Goal: Find specific page/section: Find specific page/section

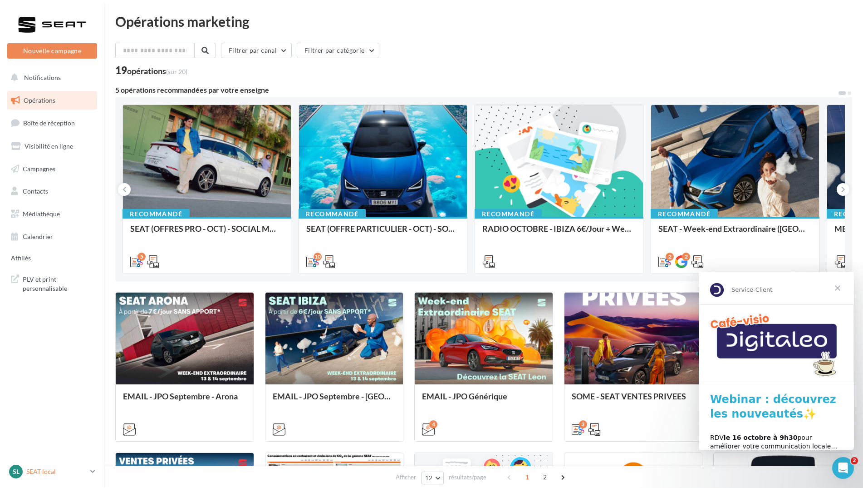
click at [93, 473] on icon at bounding box center [92, 471] width 5 height 8
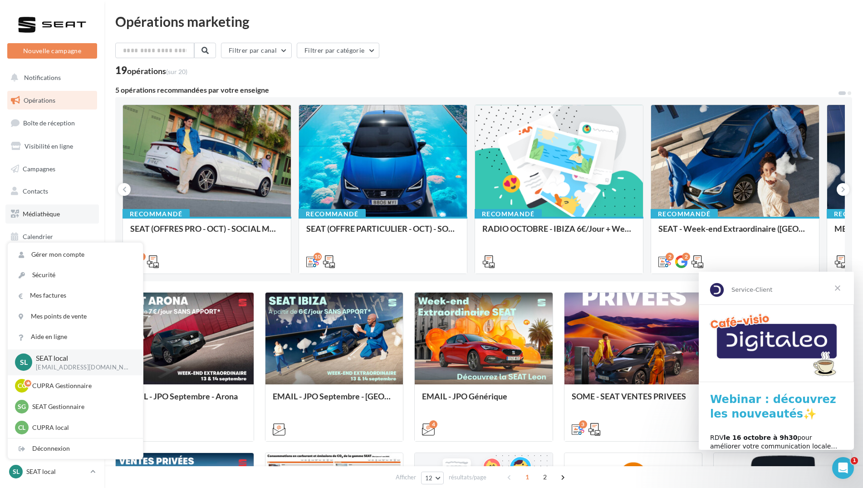
click at [59, 208] on link "Médiathèque" at bounding box center [52, 213] width 94 height 19
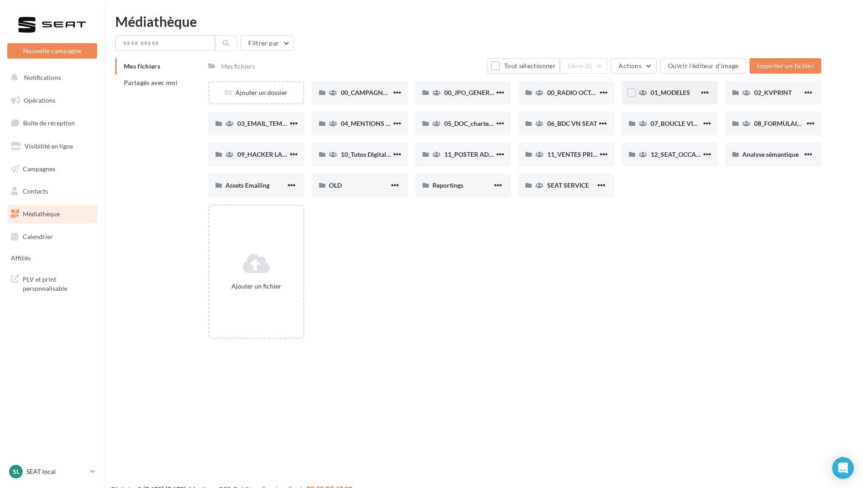
click at [665, 84] on div "01_MODELES" at bounding box center [670, 93] width 96 height 24
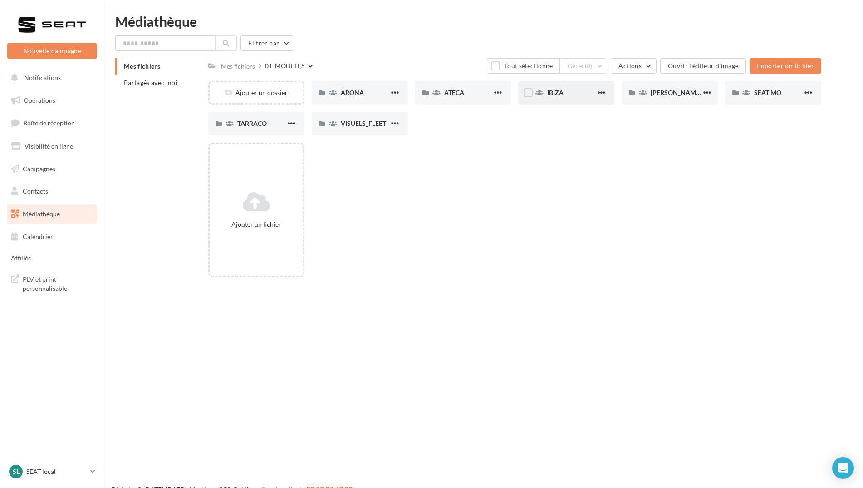
click at [537, 85] on div "IBIZA" at bounding box center [566, 93] width 96 height 24
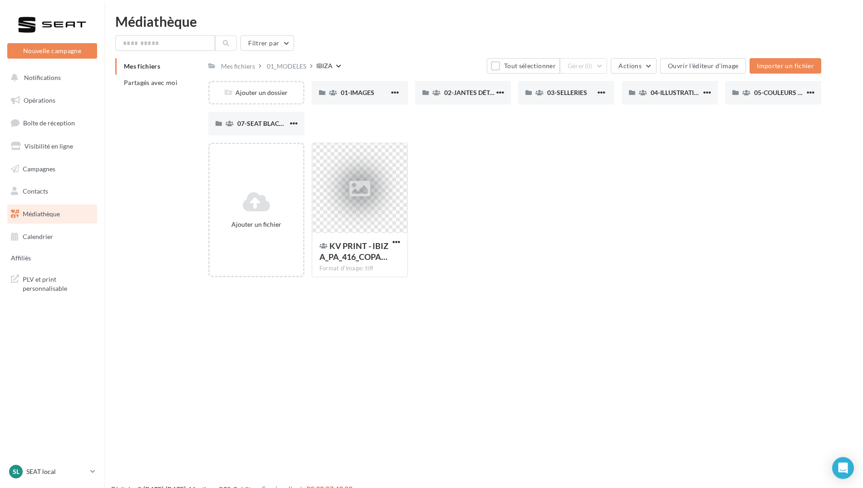
click at [82, 213] on link "Médiathèque" at bounding box center [52, 213] width 94 height 19
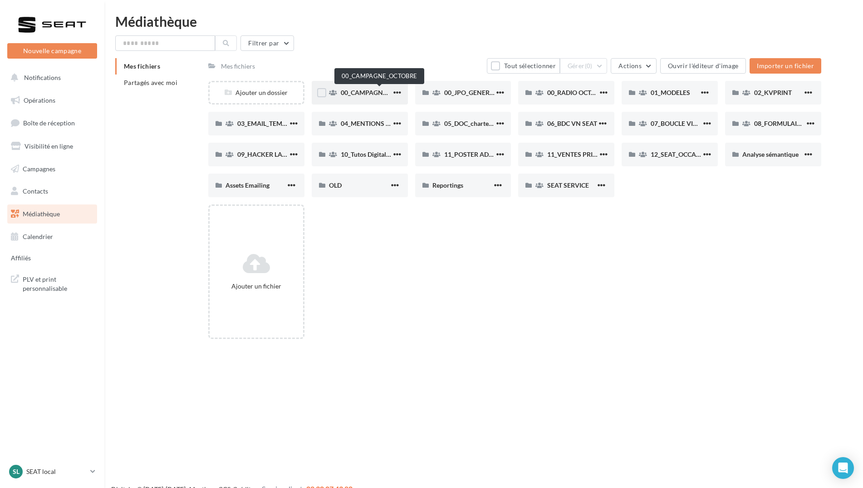
click at [359, 94] on span "00_CAMPAGNE_OCTOBRE" at bounding box center [380, 93] width 78 height 8
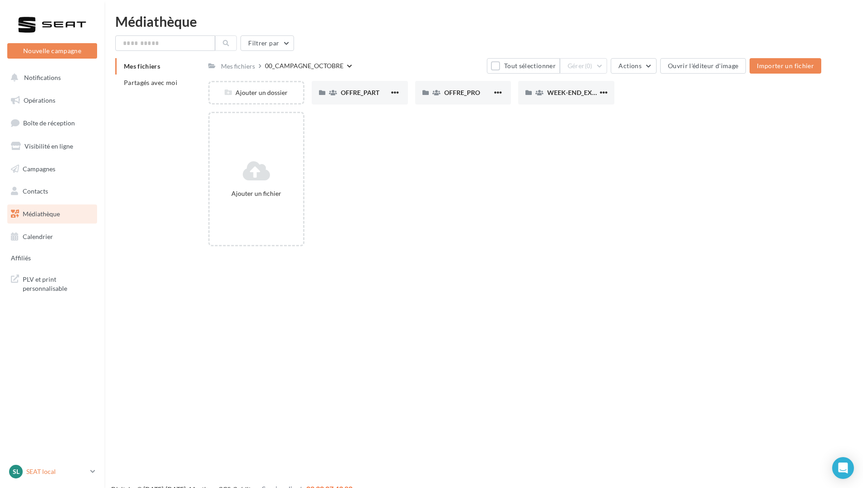
click at [45, 466] on div "Sl SEAT local [EMAIL_ADDRESS][PERSON_NAME][DOMAIN_NAME]_LOCALSEAT" at bounding box center [48, 471] width 78 height 14
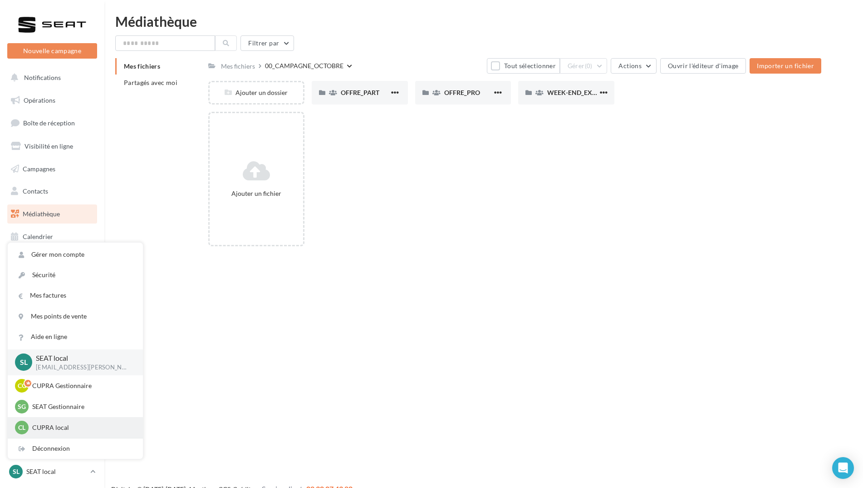
click at [67, 424] on p "CUPRA local" at bounding box center [82, 427] width 100 height 9
